Goal: Find specific page/section: Find specific page/section

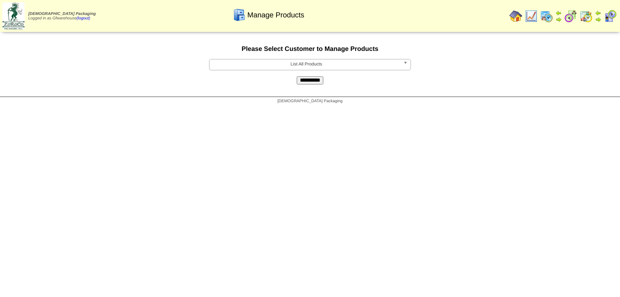
click at [403, 66] on b at bounding box center [406, 64] width 7 height 11
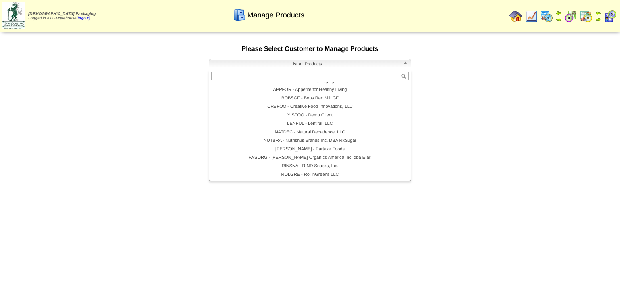
scroll to position [47, 0]
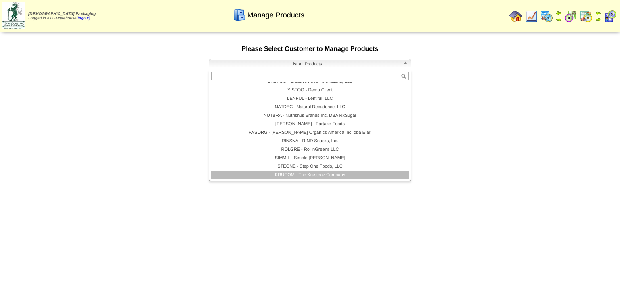
click at [319, 173] on li "KRUCOM - The Krusteaz Company" at bounding box center [310, 175] width 198 height 8
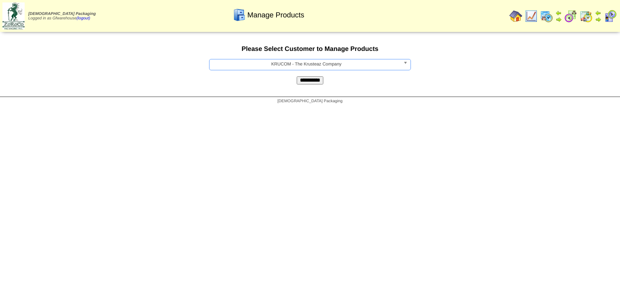
click at [313, 82] on input "**********" at bounding box center [310, 80] width 27 height 8
